Goal: Task Accomplishment & Management: Use online tool/utility

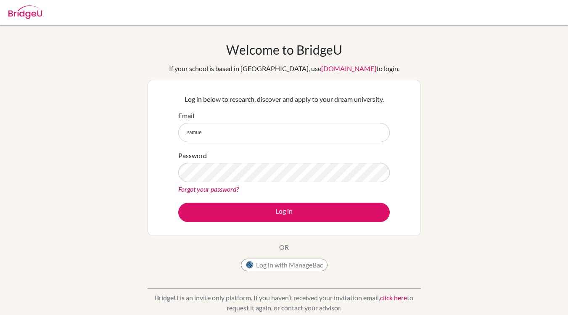
click at [279, 131] on input "samue" at bounding box center [283, 132] width 211 height 19
type input "samuel.liang@tis.edu.mo"
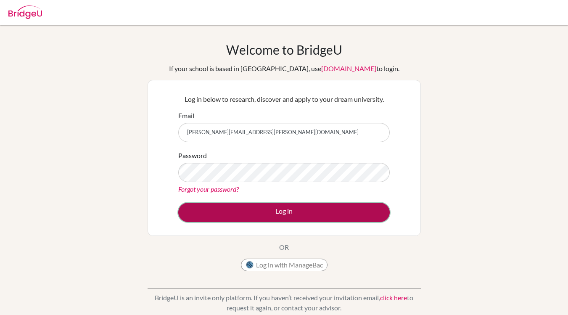
click at [290, 208] on button "Log in" at bounding box center [283, 212] width 211 height 19
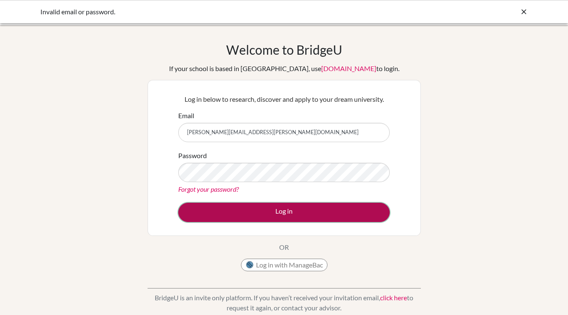
click at [294, 213] on button "Log in" at bounding box center [283, 212] width 211 height 19
click at [196, 216] on button "Log in" at bounding box center [283, 212] width 211 height 19
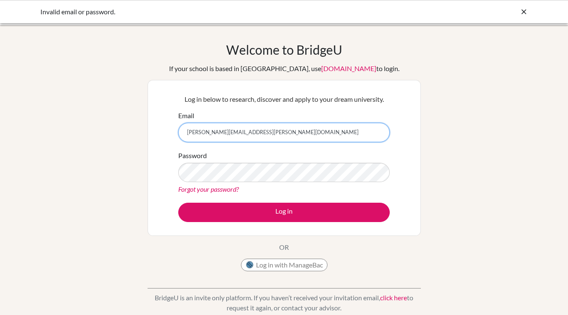
drag, startPoint x: 255, startPoint y: 137, endPoint x: 92, endPoint y: 135, distance: 162.6
click at [92, 135] on div "Welcome to [GEOGRAPHIC_DATA] If your school is based in [GEOGRAPHIC_DATA], use …" at bounding box center [284, 179] width 568 height 275
type input "samuelliang.uni@gmail.com"
click at [178, 203] on button "Log in" at bounding box center [283, 212] width 211 height 19
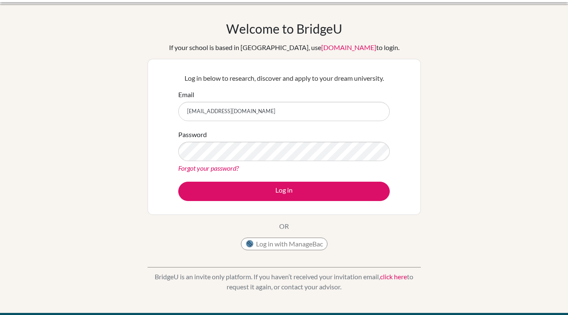
scroll to position [21, 0]
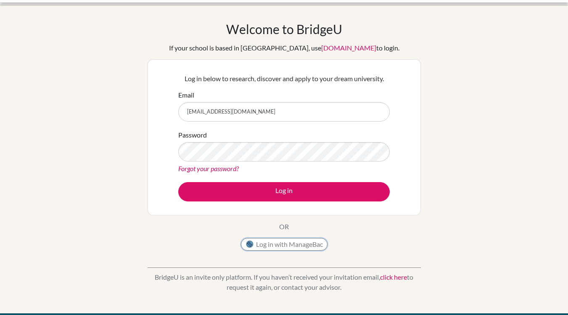
click at [300, 242] on button "Log in with ManageBac" at bounding box center [284, 244] width 87 height 13
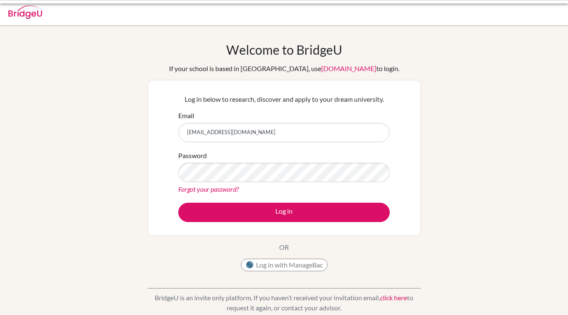
scroll to position [21, 0]
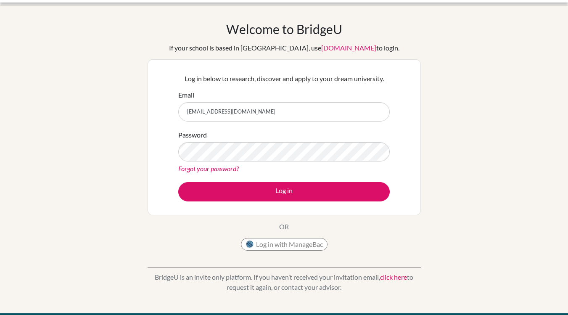
click at [314, 227] on div "Welcome to BridgeU If your school is based in China, use app.bridge-u.com.cn to…" at bounding box center [283, 137] width 273 height 233
click at [264, 163] on div "Password Forgot your password?" at bounding box center [283, 152] width 211 height 44
click at [302, 53] on div "Welcome to BridgeU If your school is based in China, use app.bridge-u.com.cn to…" at bounding box center [283, 137] width 273 height 233
click at [321, 47] on link "[DOMAIN_NAME]" at bounding box center [348, 48] width 55 height 8
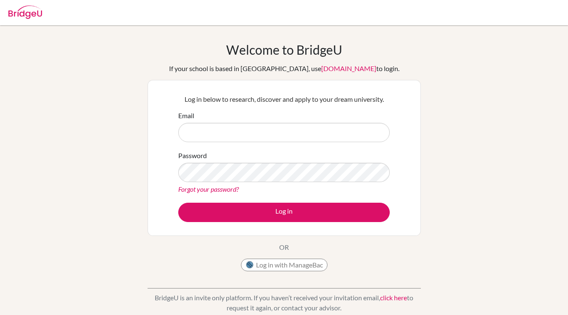
click at [258, 130] on input "Email" at bounding box center [283, 132] width 211 height 19
type input "samuel.liang@tis.edu.mo"
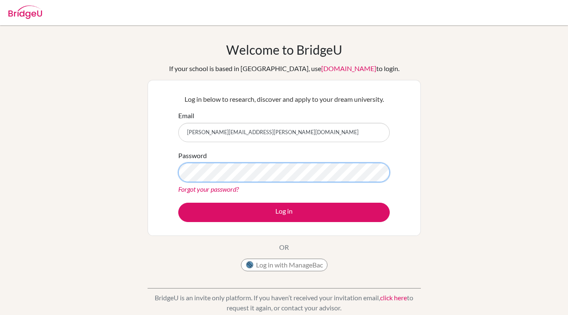
click at [108, 136] on div "Welcome to BridgeU If your school is based in China, use app.bridge-u.com.cn to…" at bounding box center [284, 179] width 568 height 275
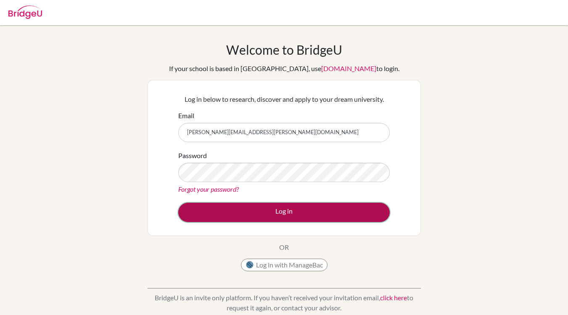
click at [199, 216] on button "Log in" at bounding box center [283, 212] width 211 height 19
